Goal: Information Seeking & Learning: Learn about a topic

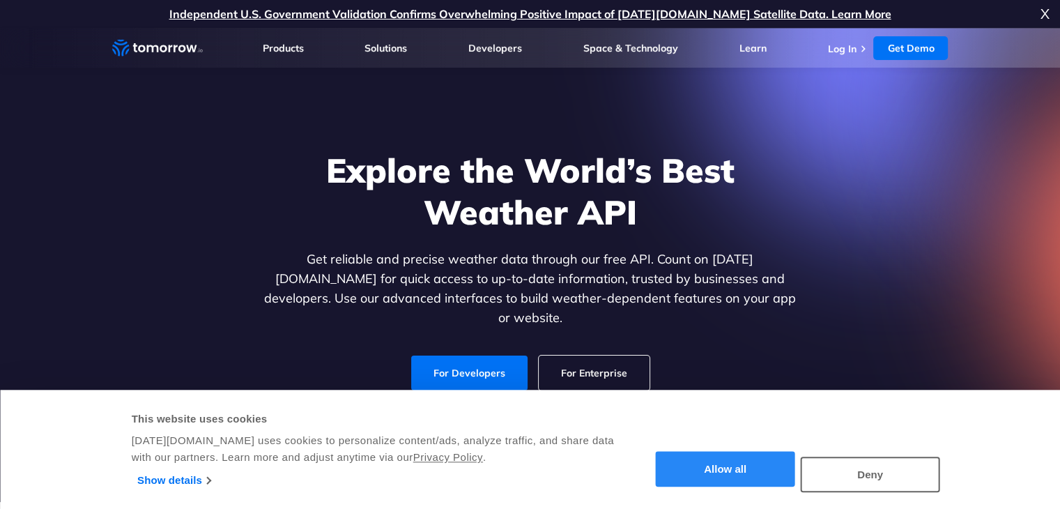
click at [747, 468] on button "Allow all" at bounding box center [725, 470] width 139 height 36
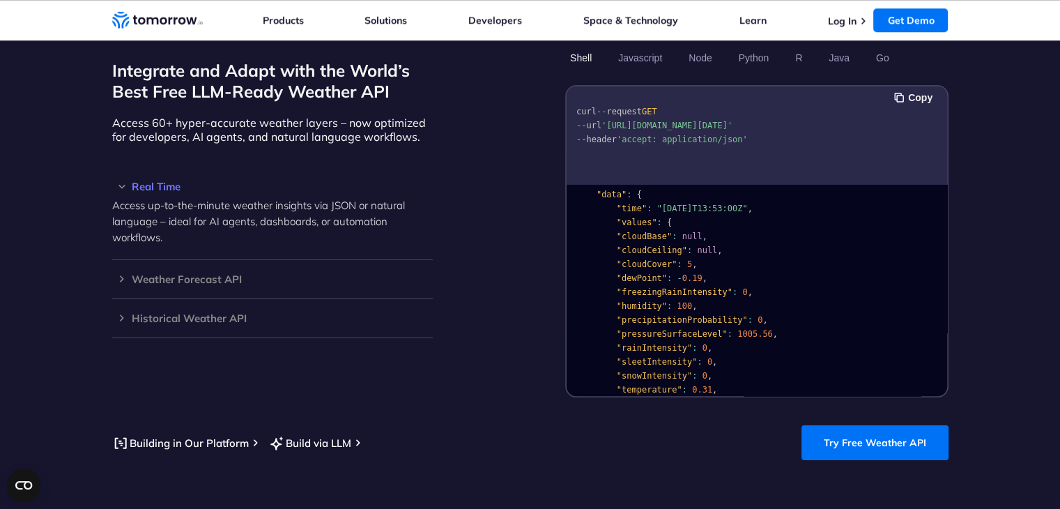
scroll to position [1215, 0]
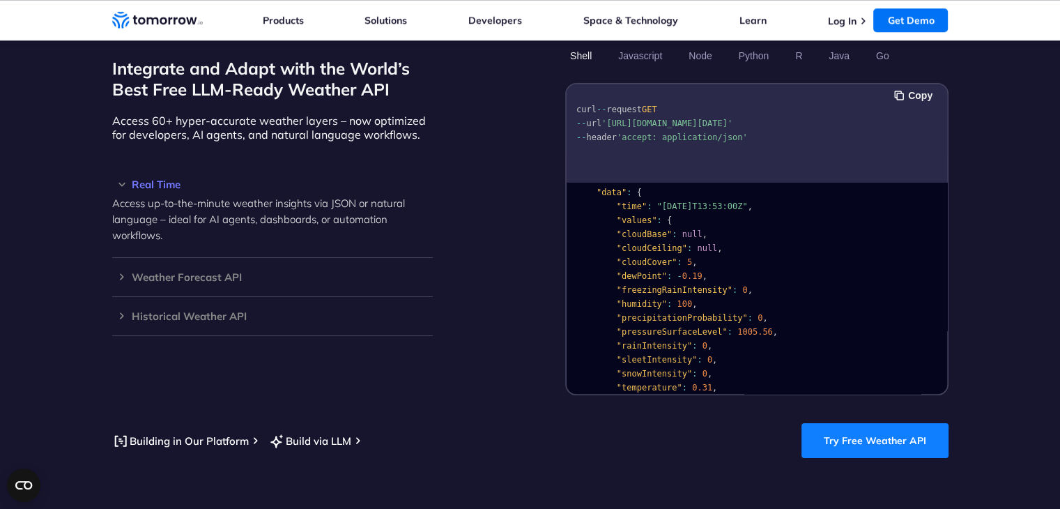
click at [842, 425] on link "Try Free Weather API" at bounding box center [875, 440] width 147 height 35
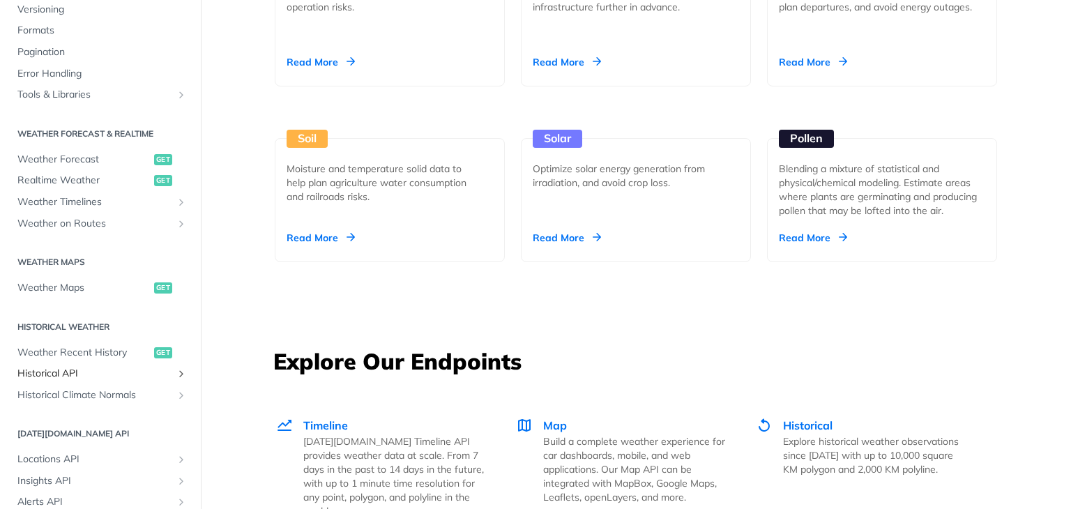
scroll to position [183, 0]
click at [74, 162] on span "Weather Forecast" at bounding box center [83, 162] width 133 height 14
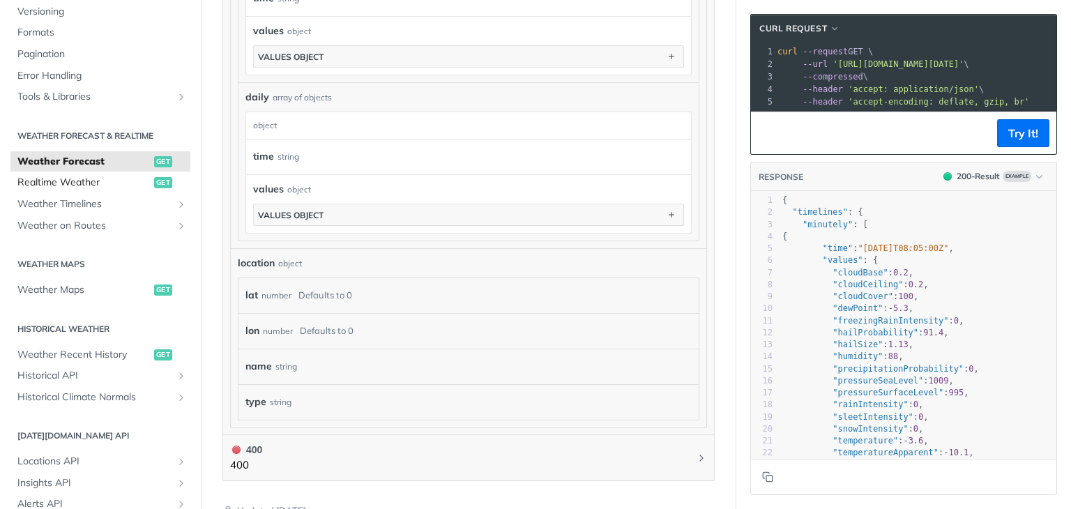
click at [56, 179] on span "Realtime Weather" at bounding box center [83, 183] width 133 height 14
